Goal: Task Accomplishment & Management: Manage account settings

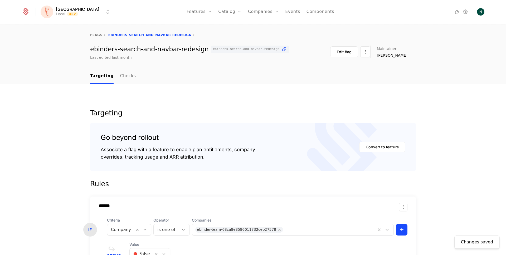
scroll to position [117, 0]
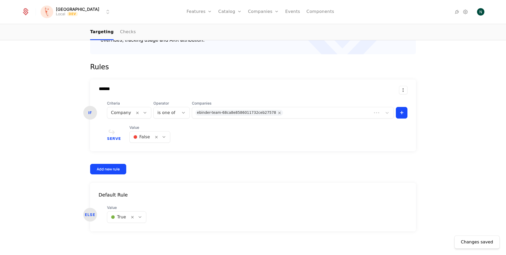
click at [138, 140] on div at bounding box center [141, 136] width 17 height 7
click at [138, 151] on span "🟢 True" at bounding box center [137, 151] width 16 height 5
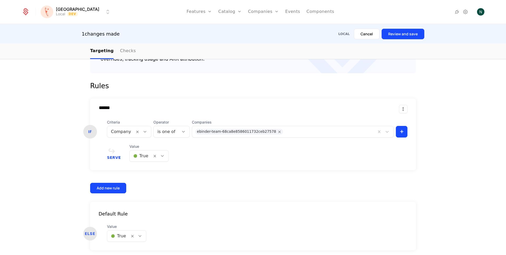
click at [403, 38] on button "Review and save" at bounding box center [402, 34] width 43 height 11
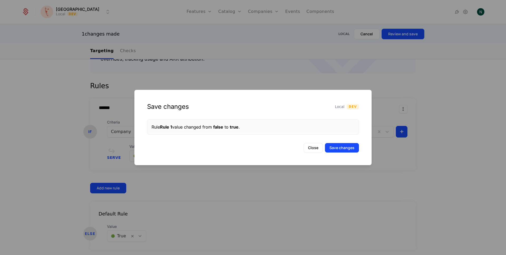
click at [336, 146] on button "Save changes" at bounding box center [342, 147] width 34 height 9
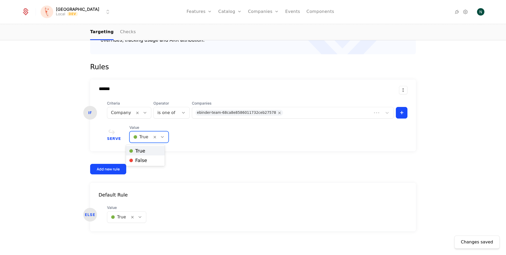
click at [143, 137] on div at bounding box center [140, 136] width 15 height 7
click at [139, 163] on div "🔴 False" at bounding box center [145, 159] width 39 height 9
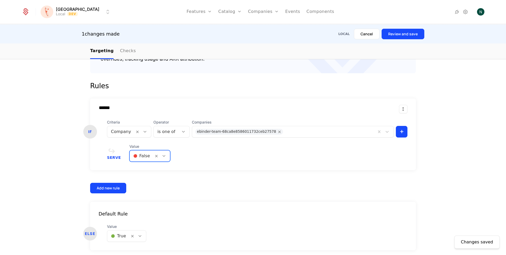
click at [399, 33] on button "Review and save" at bounding box center [402, 34] width 43 height 11
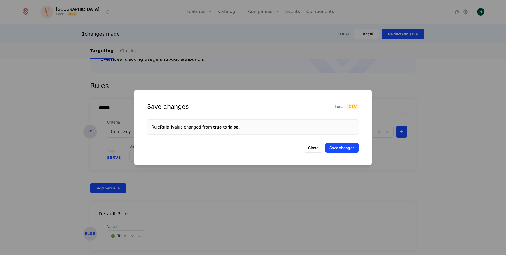
click at [346, 149] on button "Save changes" at bounding box center [342, 147] width 34 height 9
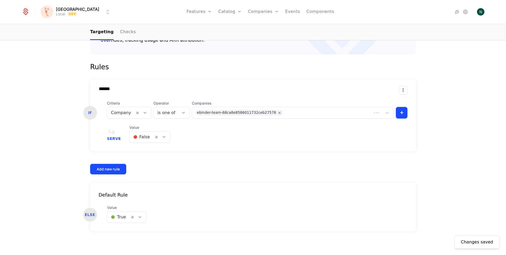
click at [136, 138] on div at bounding box center [141, 136] width 17 height 7
click at [137, 151] on span "🟢 True" at bounding box center [137, 151] width 16 height 5
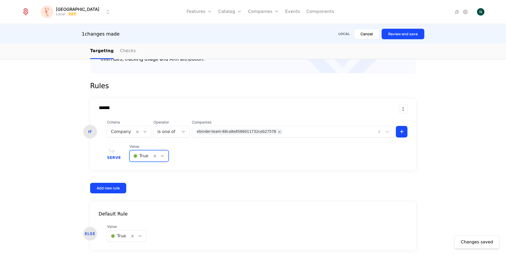
click at [107, 189] on div "Add new rule" at bounding box center [108, 187] width 23 height 5
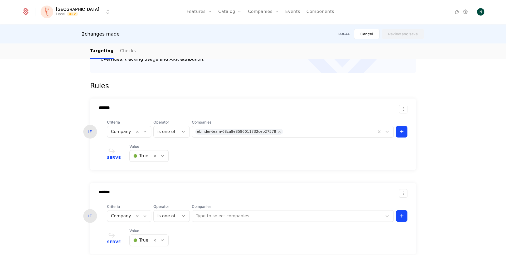
click at [405, 192] on html "[PERSON_NAME] Local Dev Features Features Flags Catalog Plans Add Ons Credits C…" at bounding box center [253, 127] width 506 height 255
click at [388, 204] on div "Delete" at bounding box center [379, 207] width 40 height 7
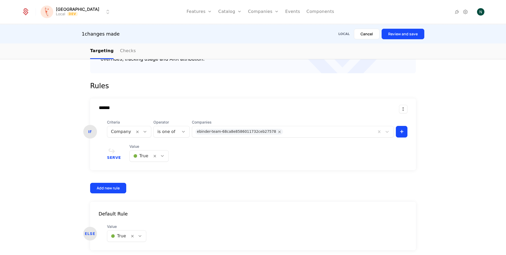
click at [399, 32] on button "Review and save" at bounding box center [402, 34] width 43 height 11
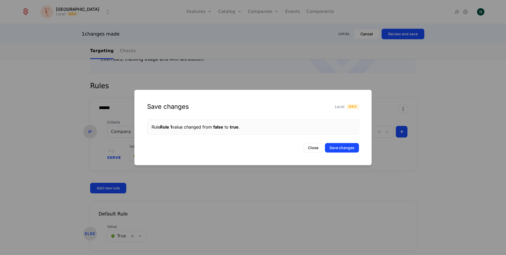
click at [347, 146] on button "Save changes" at bounding box center [342, 147] width 34 height 9
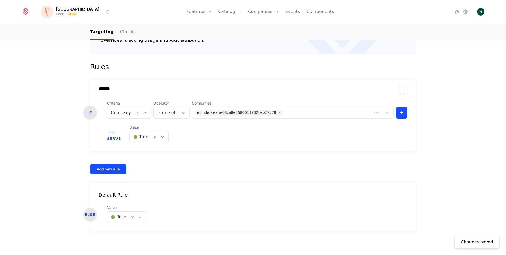
click at [133, 138] on div at bounding box center [140, 136] width 15 height 7
click at [137, 159] on span "🔴 False" at bounding box center [138, 160] width 18 height 5
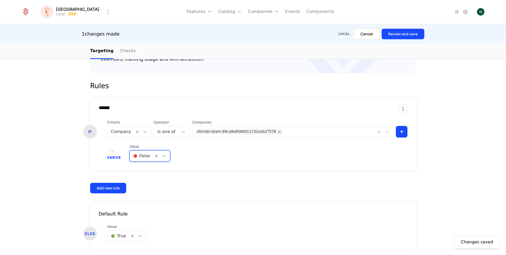
click at [399, 30] on button "Review and save" at bounding box center [402, 34] width 43 height 11
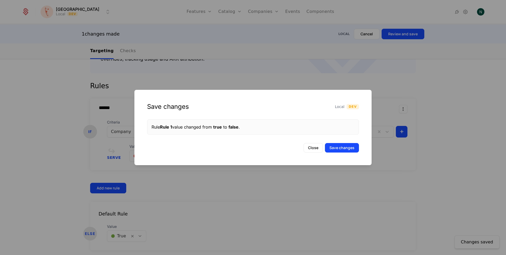
click at [337, 149] on button "Save changes" at bounding box center [342, 147] width 34 height 9
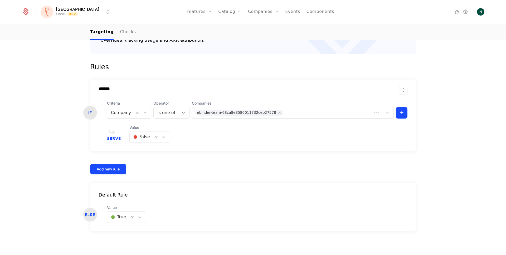
click at [143, 134] on div at bounding box center [141, 136] width 17 height 7
click at [143, 151] on span "🟢 True" at bounding box center [137, 151] width 16 height 5
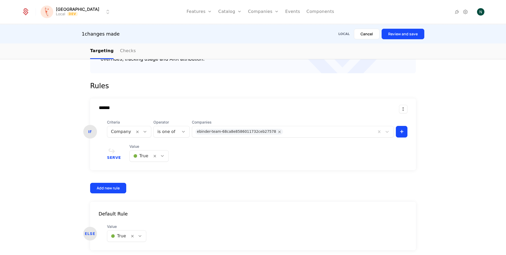
click at [404, 38] on button "Review and save" at bounding box center [402, 34] width 43 height 11
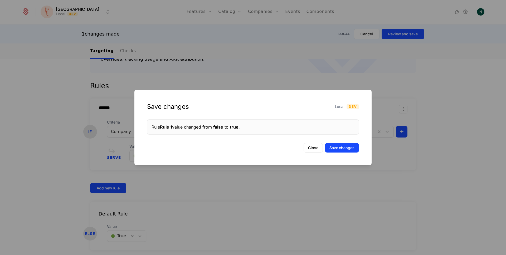
click at [338, 148] on button "Save changes" at bounding box center [342, 147] width 34 height 9
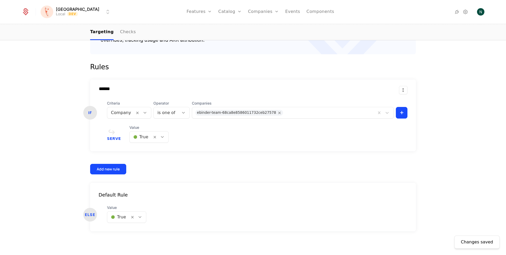
click at [140, 140] on div at bounding box center [140, 136] width 15 height 7
click at [141, 159] on span "🔴 False" at bounding box center [138, 160] width 18 height 5
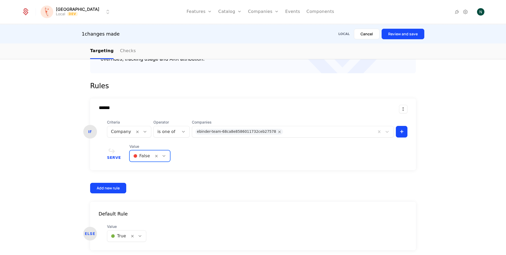
click at [393, 38] on button "Review and save" at bounding box center [402, 34] width 43 height 11
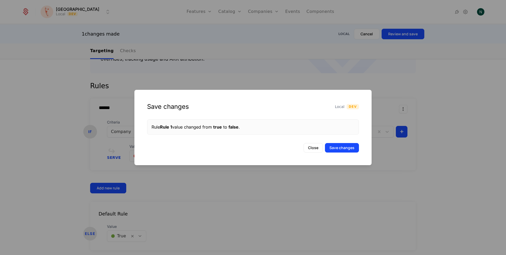
click at [353, 146] on button "Save changes" at bounding box center [342, 147] width 34 height 9
